Goal: Navigation & Orientation: Find specific page/section

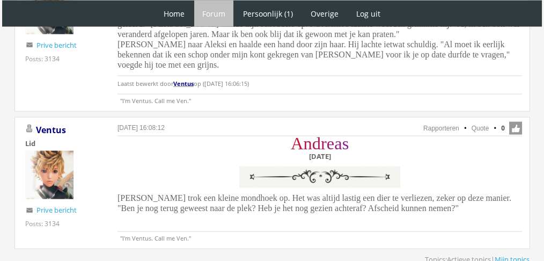
click at [471, 254] on link "Actieve topics" at bounding box center [469, 259] width 44 height 10
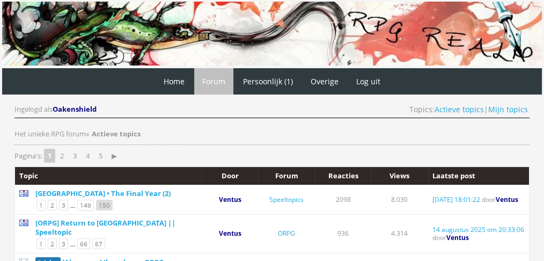
click at [103, 201] on link "150" at bounding box center [104, 204] width 17 height 11
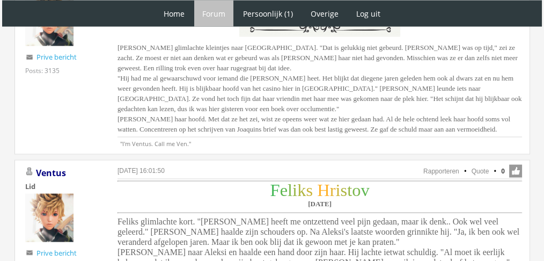
scroll to position [2019, 0]
